Goal: Transaction & Acquisition: Book appointment/travel/reservation

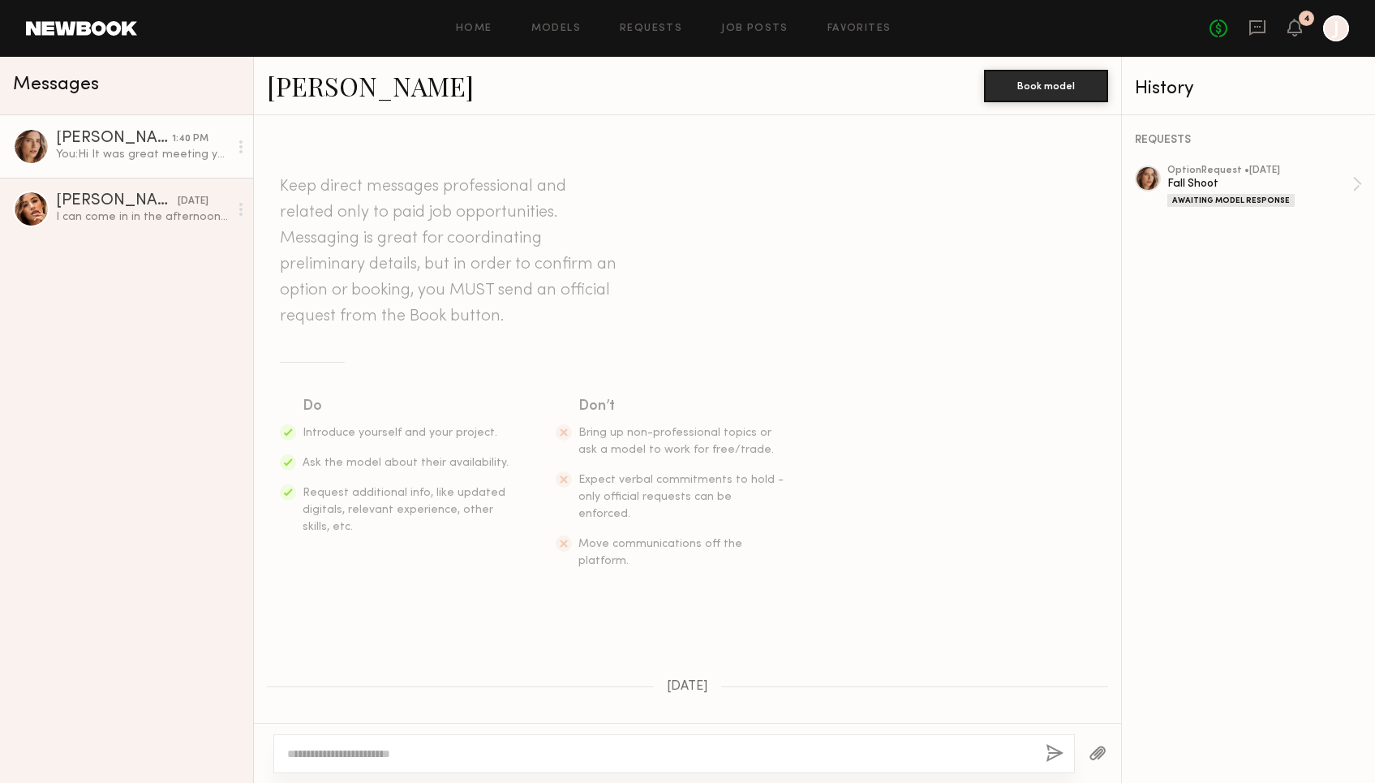
scroll to position [1644, 0]
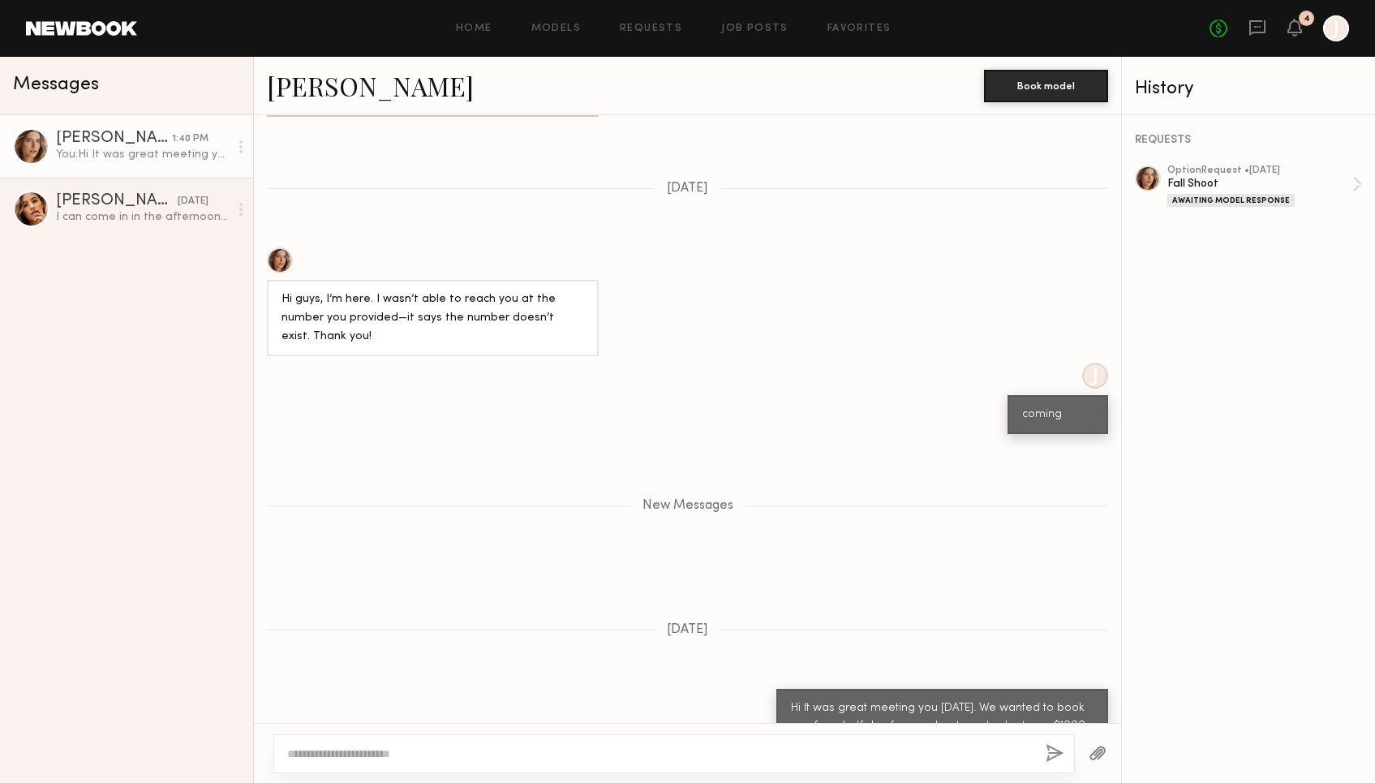
click at [84, 136] on div "[PERSON_NAME]" at bounding box center [114, 139] width 116 height 16
click at [1187, 167] on div "option Request • [DATE]" at bounding box center [1259, 170] width 185 height 11
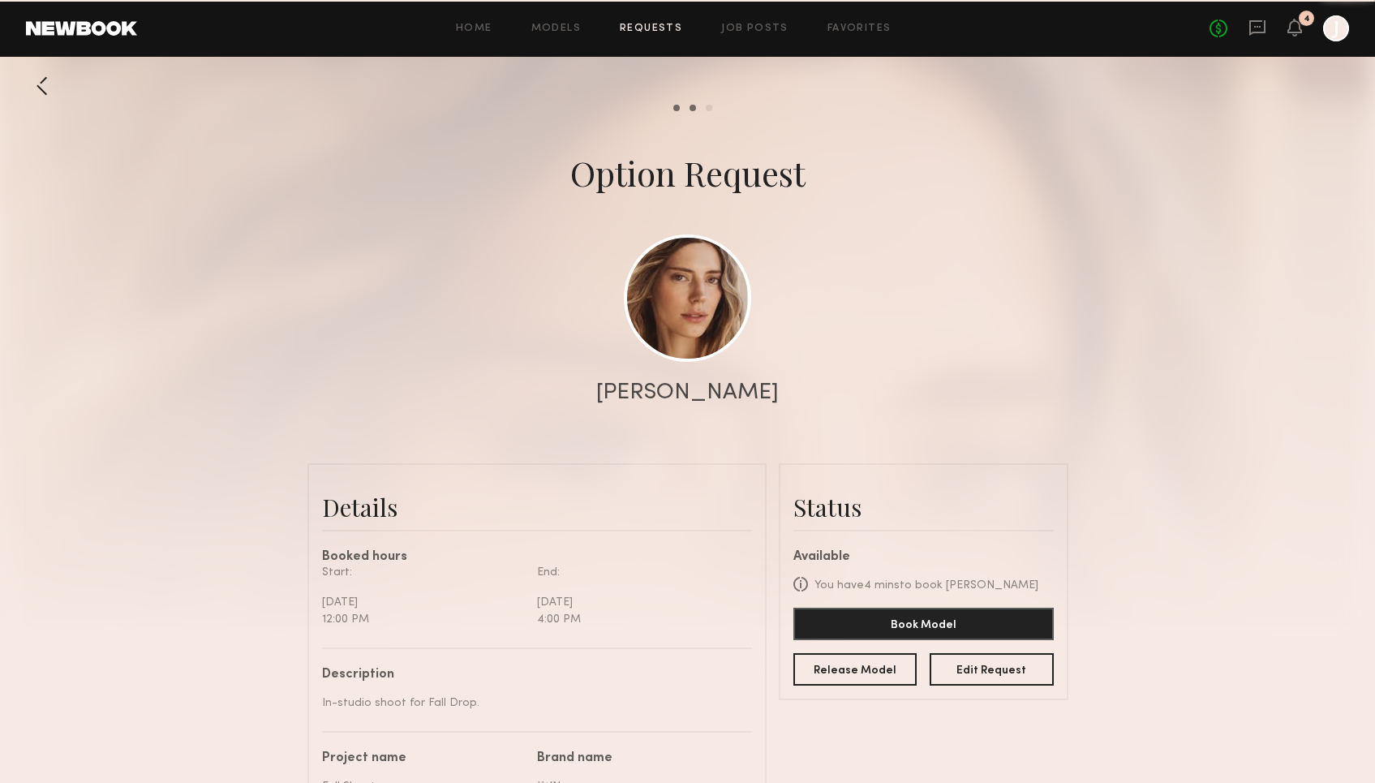
scroll to position [2134, 0]
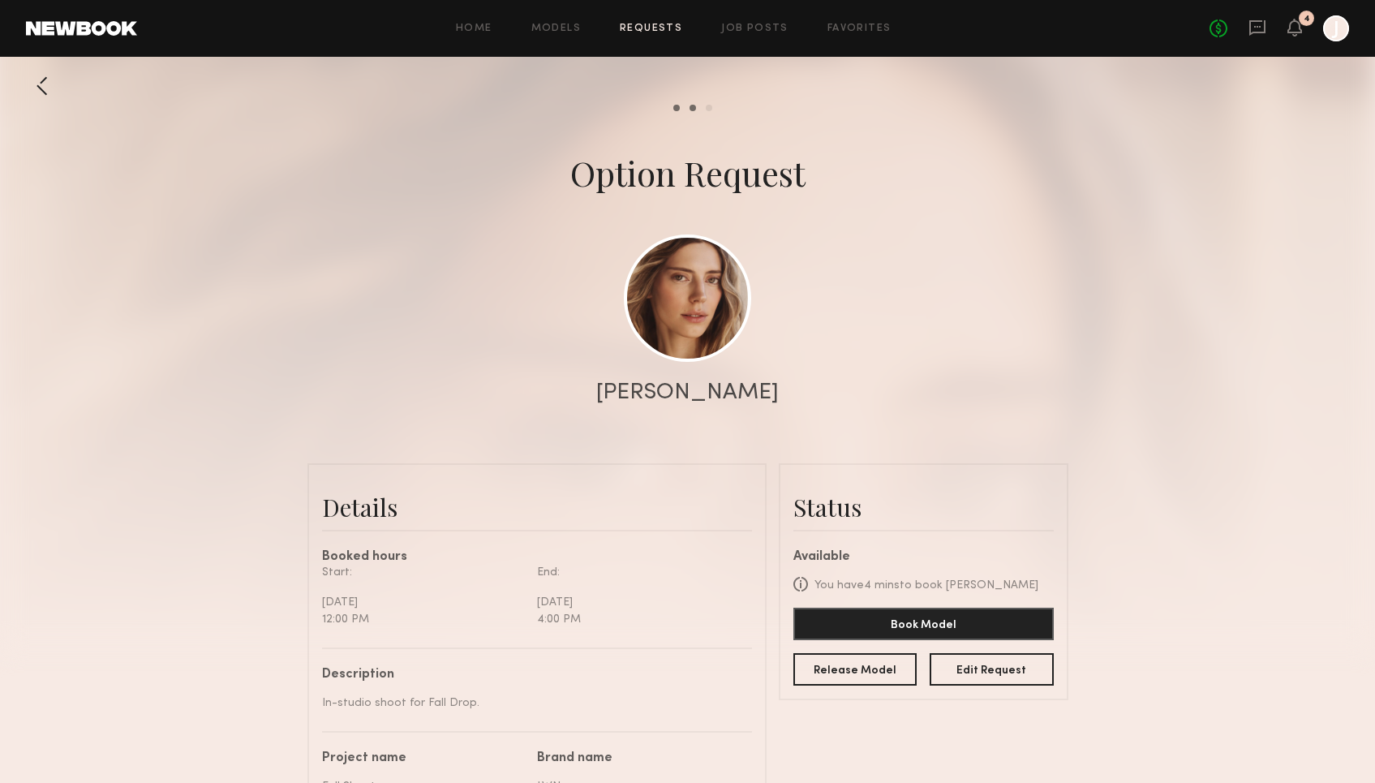
click at [679, 401] on div "Oxana Z." at bounding box center [687, 392] width 183 height 23
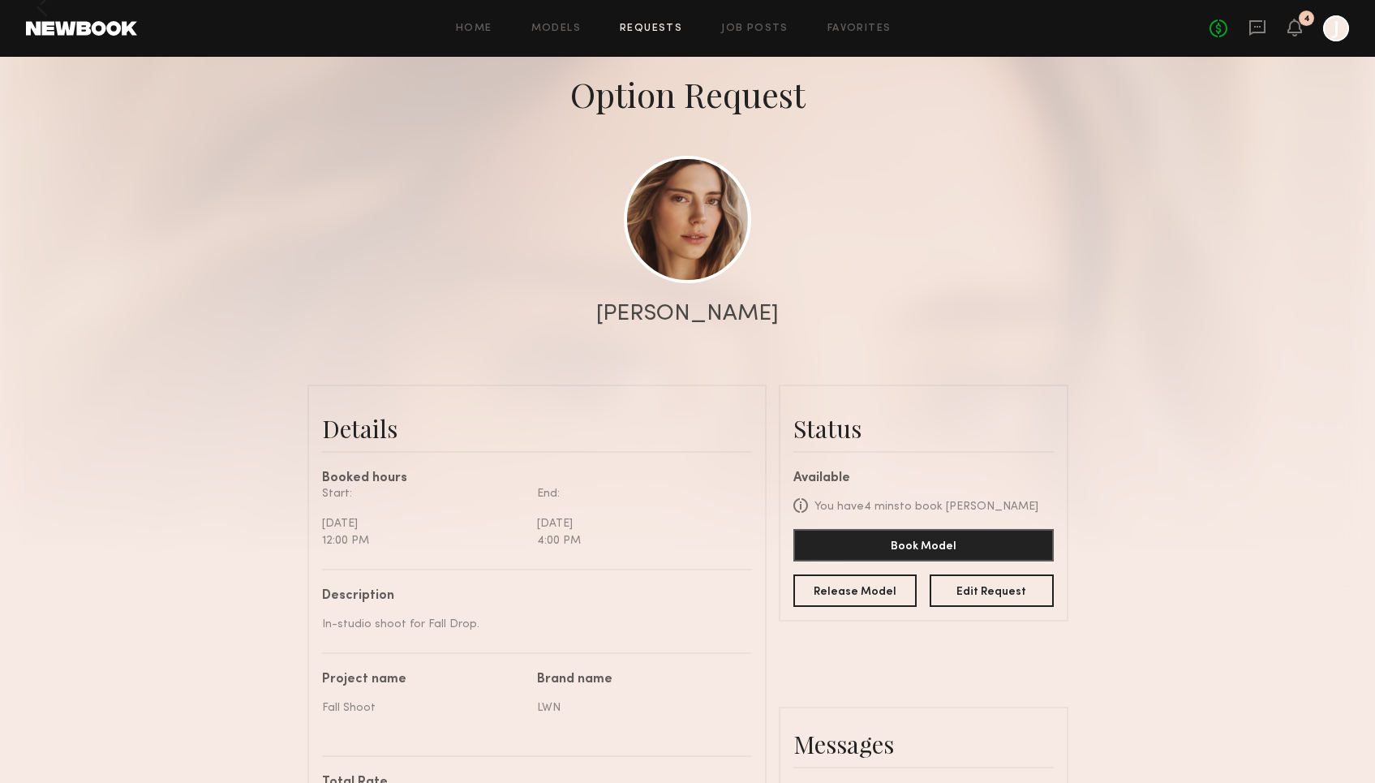
scroll to position [0, 0]
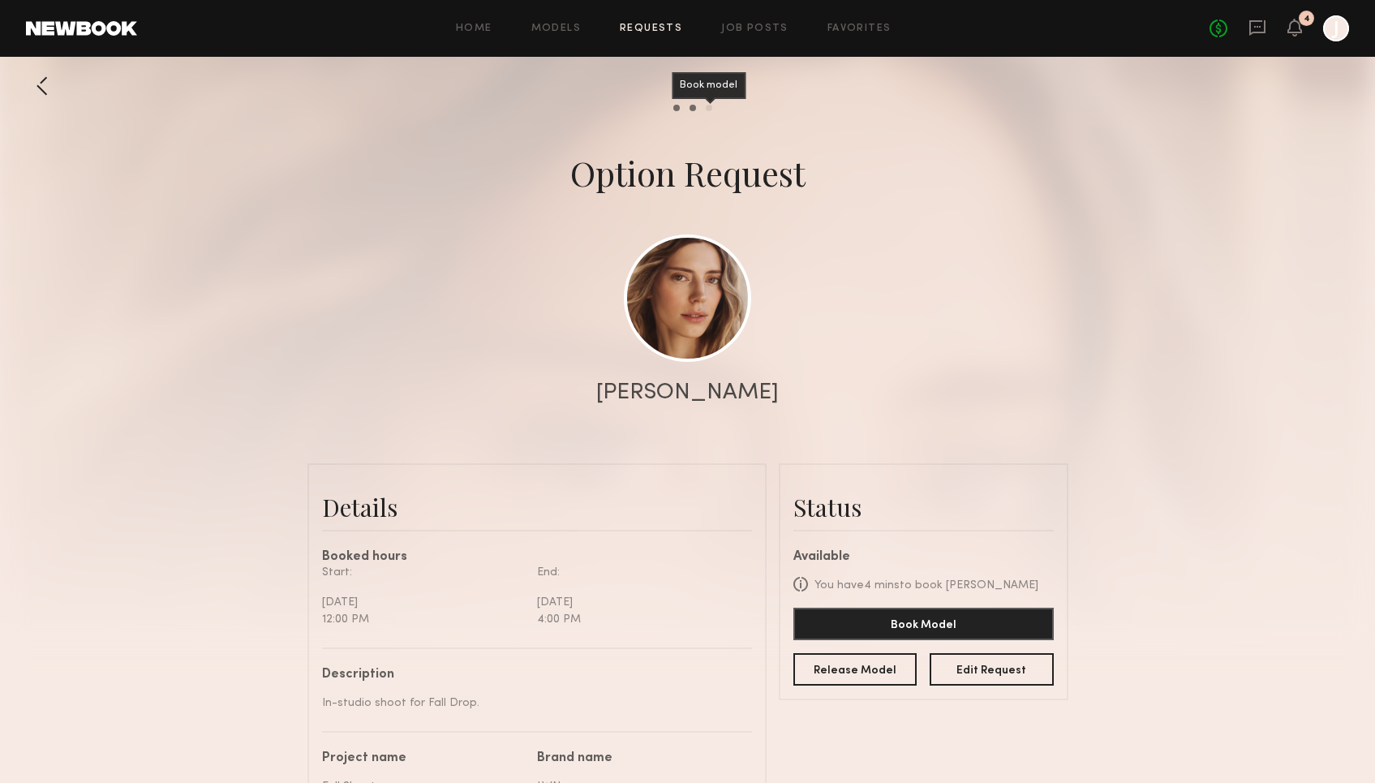
click at [707, 107] on div "Book model" at bounding box center [709, 108] width 6 height 6
click at [694, 107] on div "Model response" at bounding box center [693, 108] width 6 height 6
click at [668, 105] on common-progress-item "Send request" at bounding box center [672, 108] width 16 height 6
click at [676, 105] on div "Send request" at bounding box center [676, 108] width 6 height 6
click at [42, 85] on div at bounding box center [42, 86] width 32 height 32
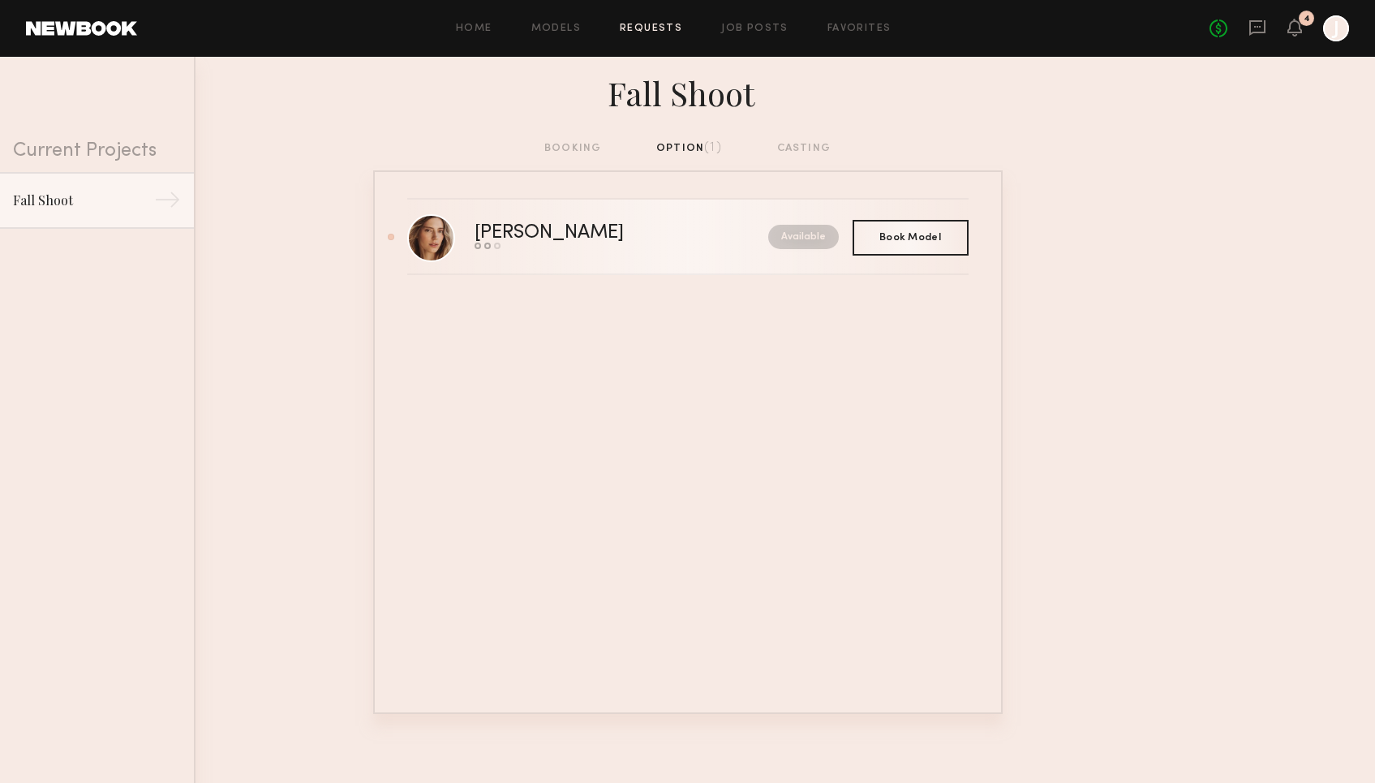
click at [496, 228] on div "Oxana Z." at bounding box center [585, 233] width 221 height 19
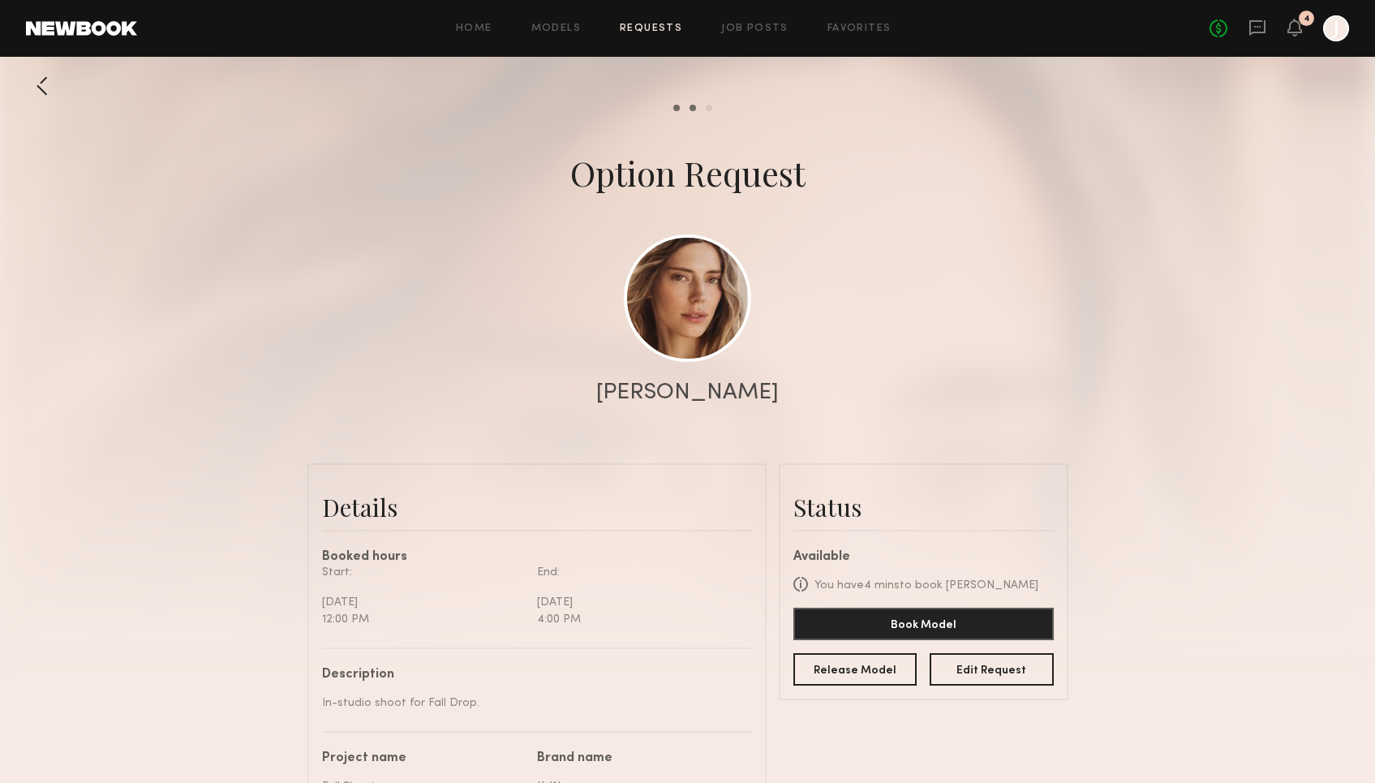
scroll to position [2134, 0]
click at [709, 309] on link at bounding box center [687, 297] width 127 height 127
